Goal: Browse casually

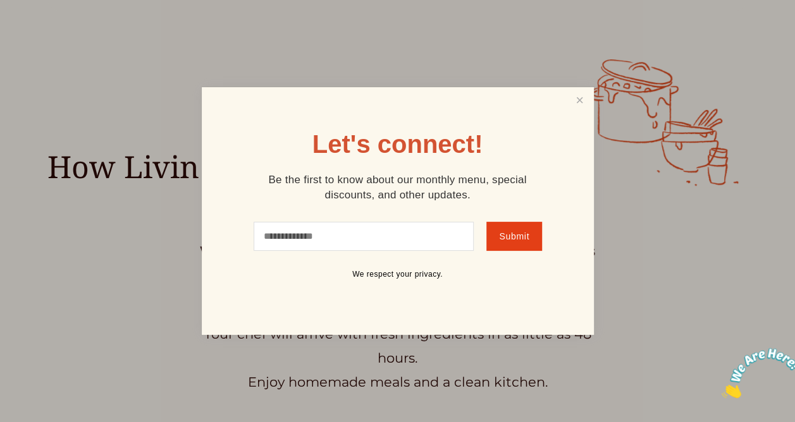
click at [565, 95] on div "Let's connect! Be the first to know about our monthly menu, special discounts, …" at bounding box center [398, 211] width 392 height 248
click at [579, 96] on link "Close" at bounding box center [579, 100] width 24 height 23
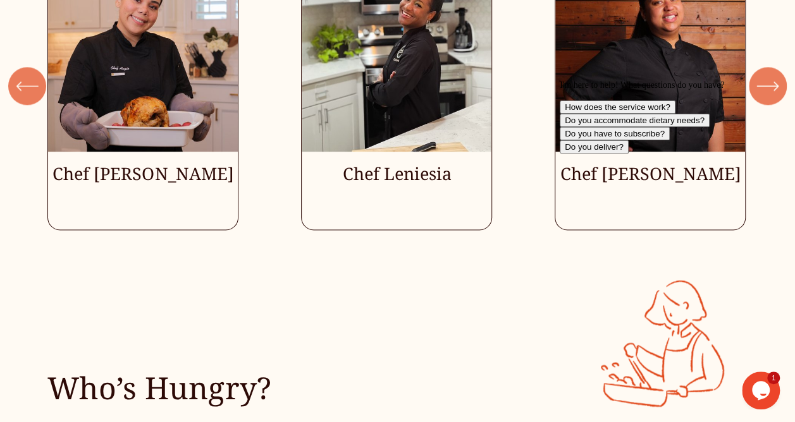
scroll to position [3232, 0]
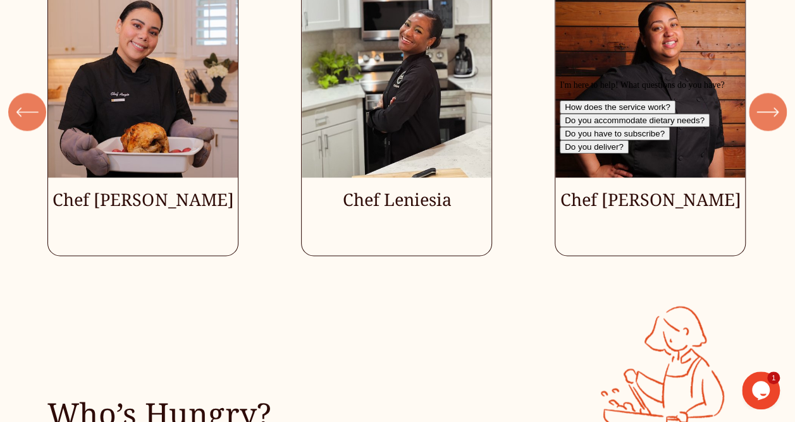
click at [560, 80] on icon "Chat attention grabber" at bounding box center [560, 80] width 0 height 0
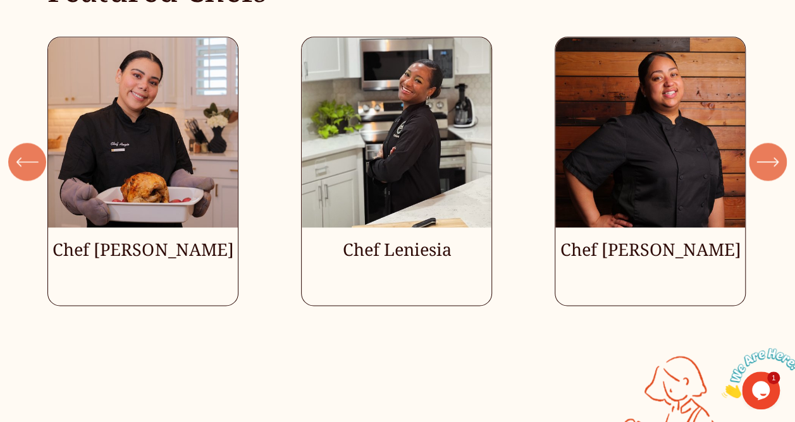
scroll to position [3181, 0]
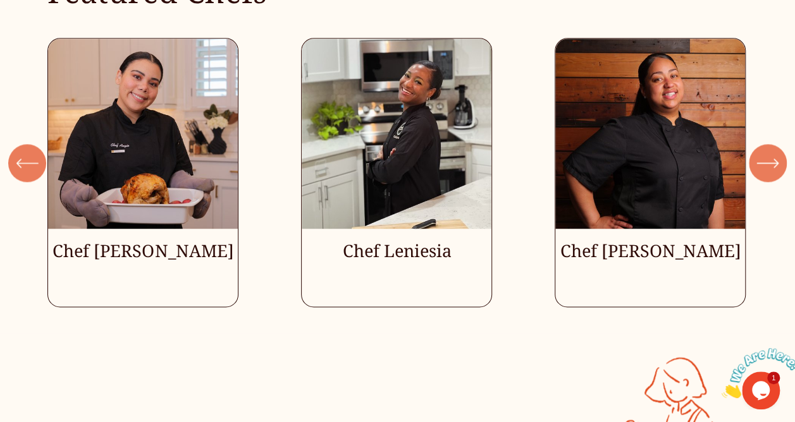
click at [768, 152] on icon "\a \a \a Next\a \a" at bounding box center [767, 163] width 23 height 23
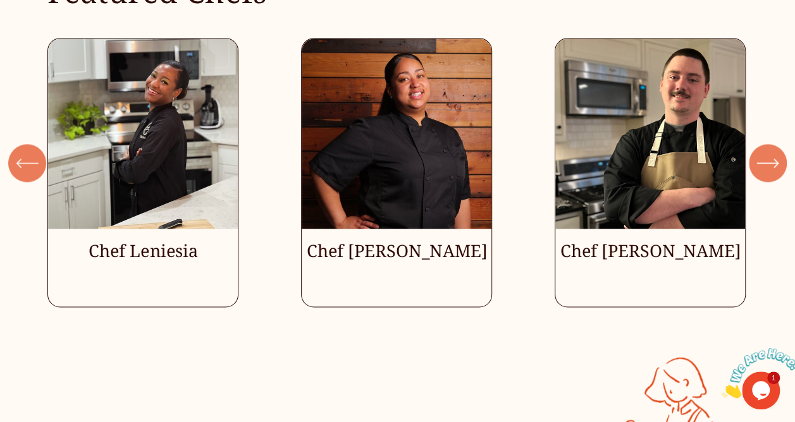
click at [768, 152] on icon "\a \a \a Next\a \a" at bounding box center [767, 163] width 23 height 23
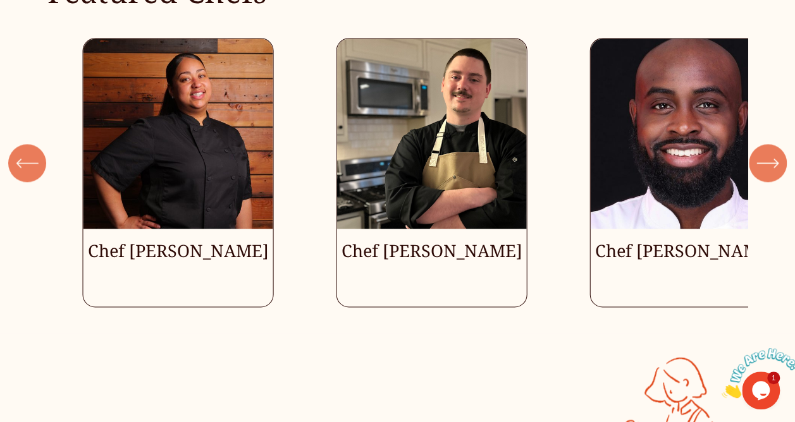
click at [768, 152] on icon "\a \a \a Next\a \a" at bounding box center [767, 163] width 23 height 23
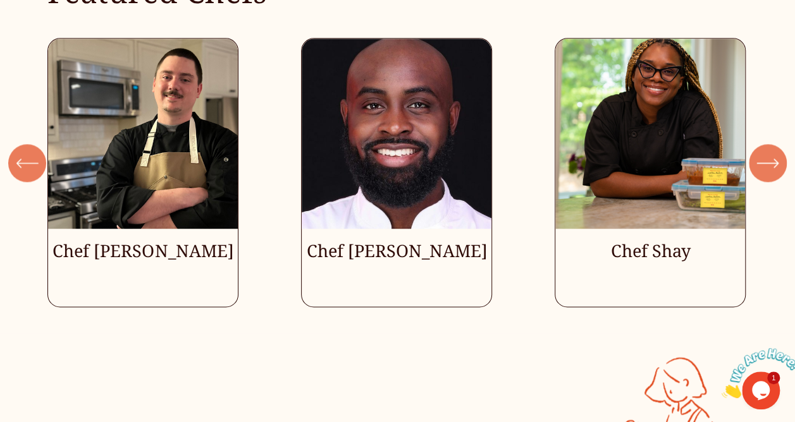
click at [768, 152] on icon "\a \a \a Next\a \a" at bounding box center [767, 163] width 23 height 23
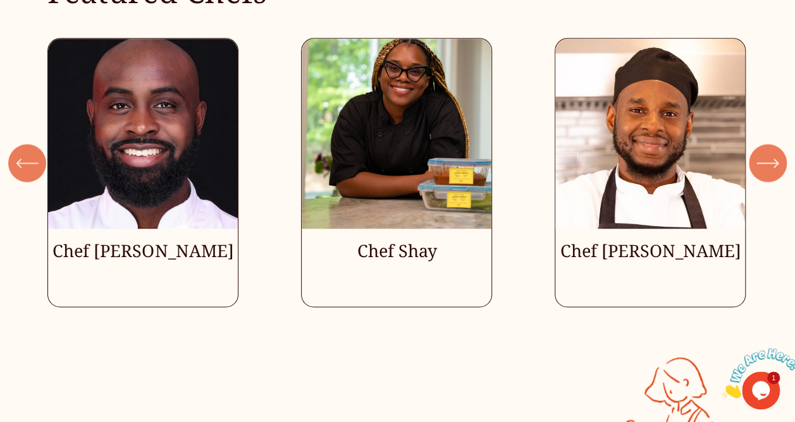
click at [768, 152] on icon "\a \a \a Next\a \a" at bounding box center [767, 163] width 23 height 23
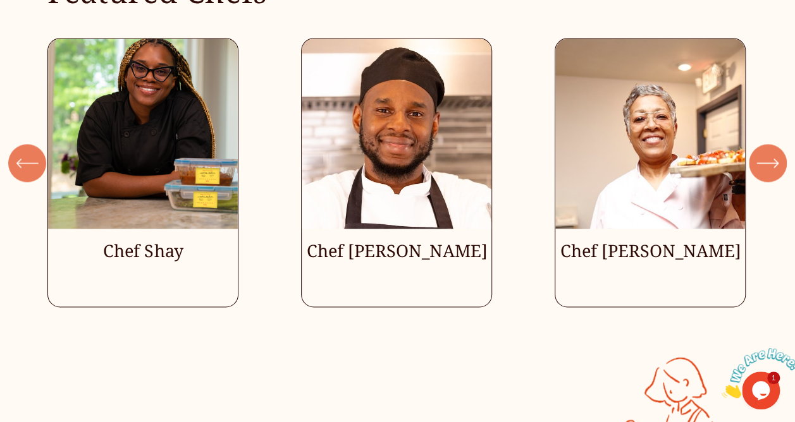
click at [768, 152] on icon "\a \a \a Next\a \a" at bounding box center [767, 163] width 23 height 23
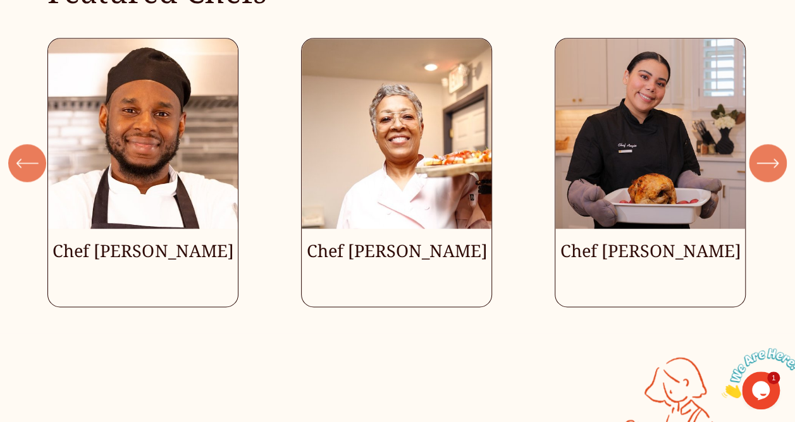
click at [768, 152] on icon "\a \a \a Next\a \a" at bounding box center [767, 163] width 23 height 23
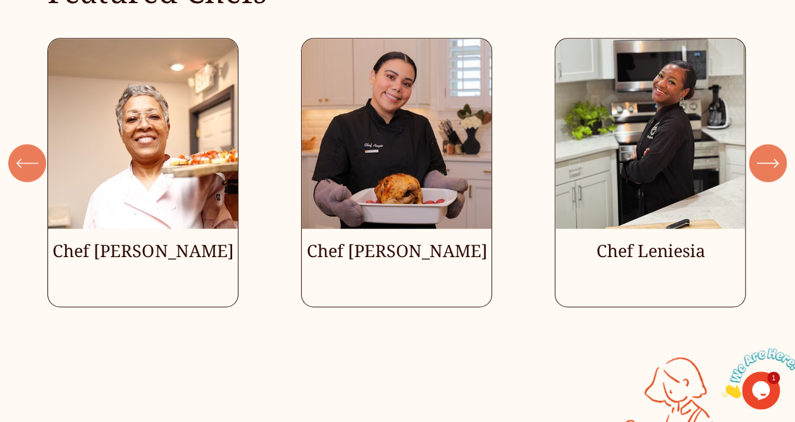
click at [768, 152] on icon "\a \a \a Next\a \a" at bounding box center [767, 163] width 23 height 23
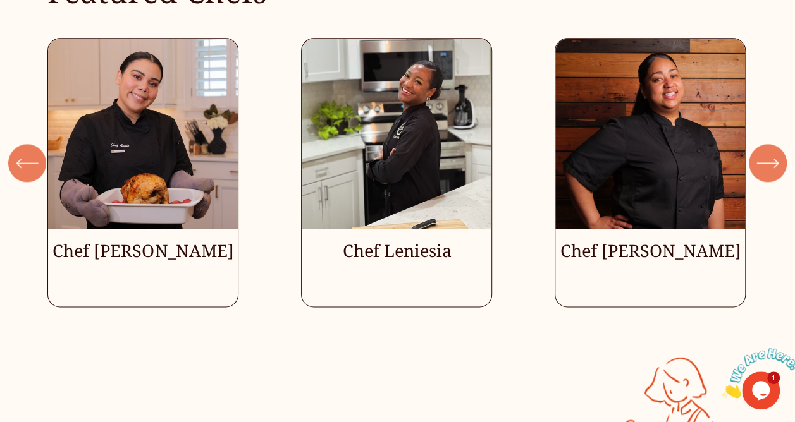
click at [768, 152] on icon "\a \a \a Next\a \a" at bounding box center [767, 163] width 23 height 23
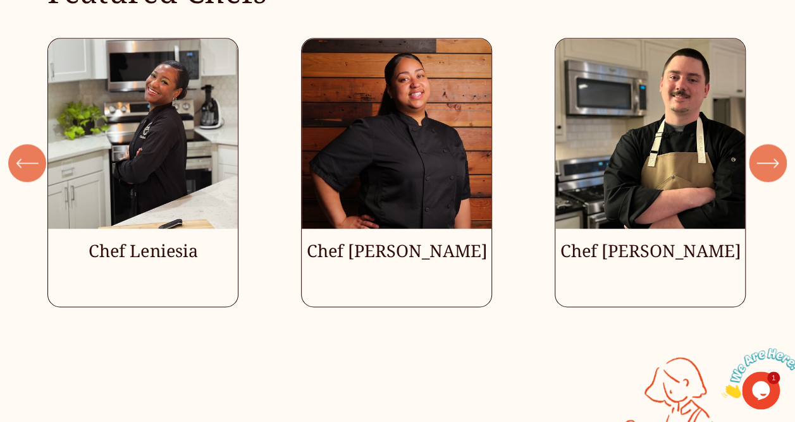
click at [768, 152] on icon "\a \a \a Next\a \a" at bounding box center [767, 163] width 23 height 23
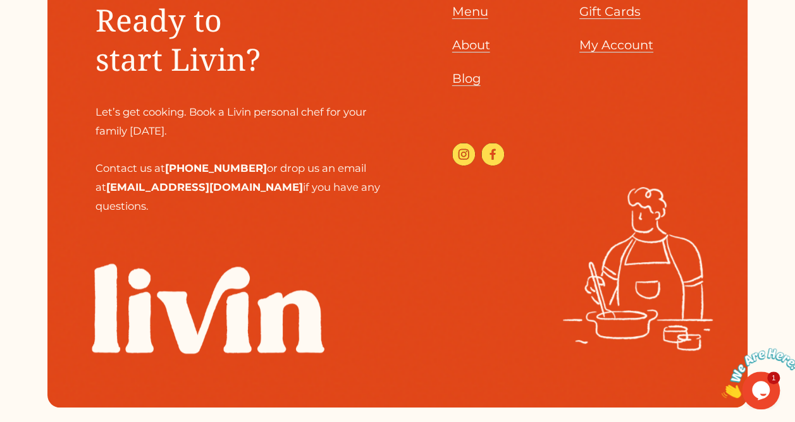
scroll to position [5154, 0]
